Goal: Complete application form

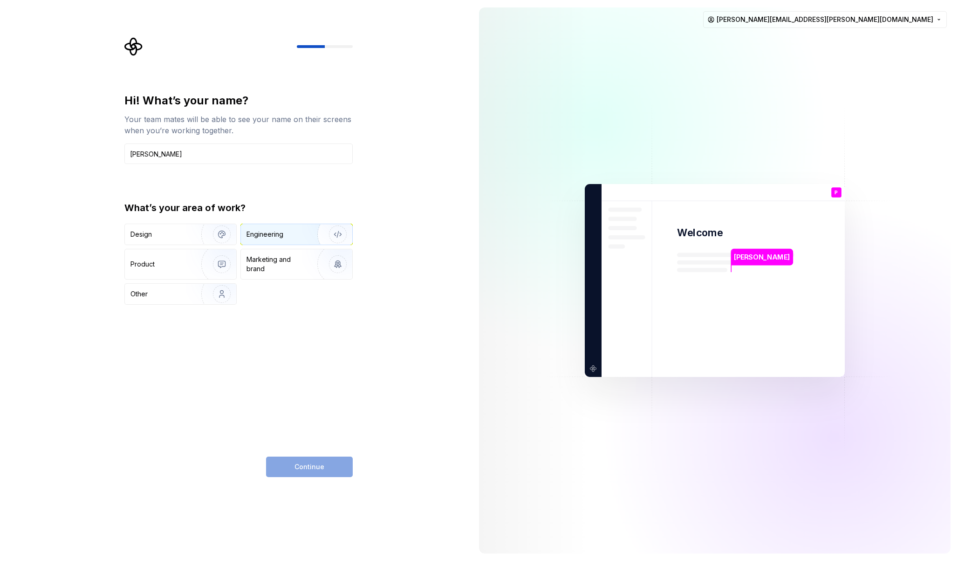
type input "Paolo Cargnin"
click at [326, 237] on img "button" at bounding box center [332, 234] width 60 height 62
click at [334, 466] on button "Continue" at bounding box center [309, 467] width 87 height 20
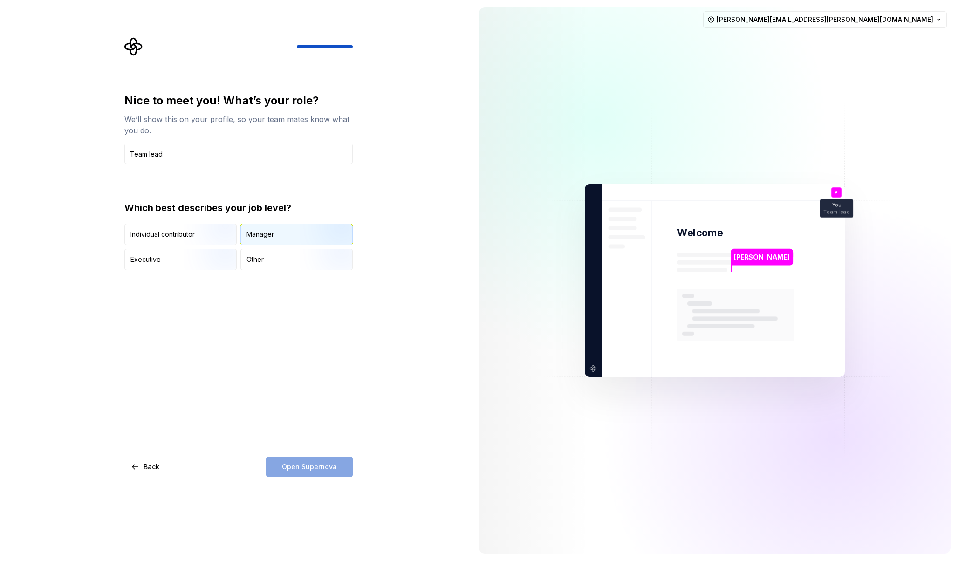
type input "Team lead"
click at [292, 229] on div "Manager" at bounding box center [296, 234] width 111 height 20
click at [292, 265] on div "Other" at bounding box center [296, 259] width 111 height 20
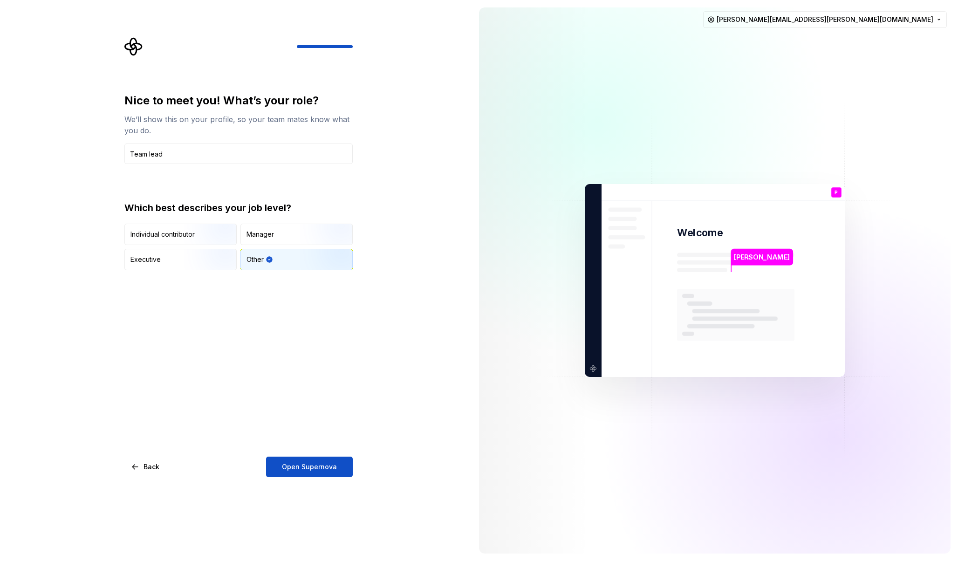
click at [294, 248] on div "Individual contributor Manager Executive Other" at bounding box center [238, 247] width 228 height 47
click at [298, 241] on div "Manager" at bounding box center [296, 234] width 111 height 20
drag, startPoint x: 334, startPoint y: 485, endPoint x: 336, endPoint y: 479, distance: 5.5
click at [335, 484] on div "Nice to meet you! What’s your role? We’ll show this on your profile, so your te…" at bounding box center [235, 280] width 471 height 561
click at [336, 474] on button "Open Supernova" at bounding box center [309, 467] width 87 height 20
